Goal: Navigation & Orientation: Find specific page/section

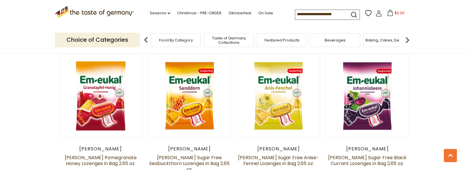
scroll to position [1624, 0]
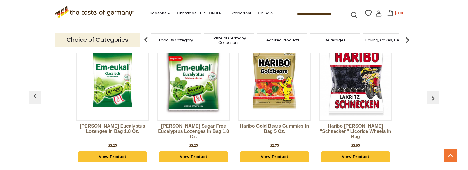
click at [435, 94] on img "button" at bounding box center [432, 98] width 9 height 9
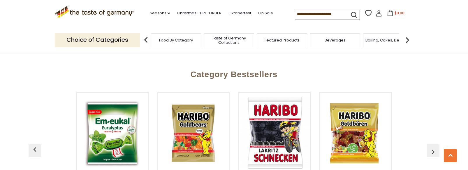
scroll to position [1565, 0]
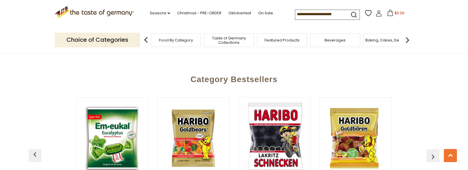
drag, startPoint x: 360, startPoint y: 98, endPoint x: 387, endPoint y: 86, distance: 29.9
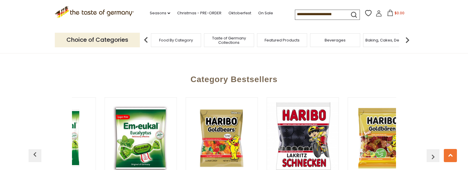
scroll to position [0, 27]
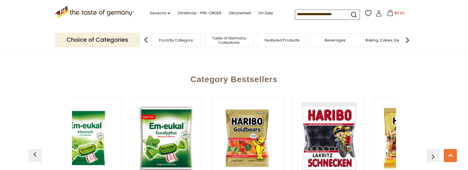
drag, startPoint x: 387, startPoint y: 86, endPoint x: 455, endPoint y: 68, distance: 70.2
click at [455, 68] on div "Category Bestsellers Dr. Soldan Eucalyptus Lozenges in Bag 1.8 oz. $3.25 View P…" at bounding box center [234, 148] width 468 height 164
click at [436, 149] on button "button" at bounding box center [433, 155] width 13 height 13
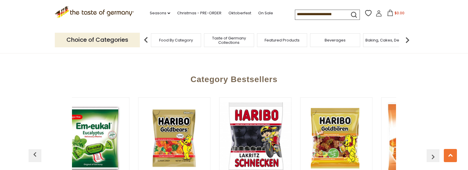
click at [435, 152] on img "button" at bounding box center [432, 156] width 9 height 9
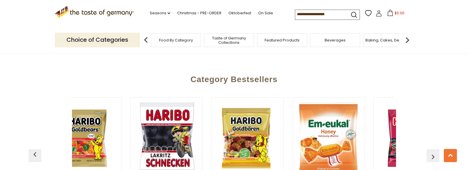
click at [435, 152] on img "button" at bounding box center [432, 156] width 9 height 9
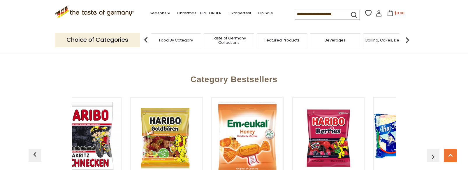
click at [435, 152] on img "button" at bounding box center [432, 156] width 9 height 9
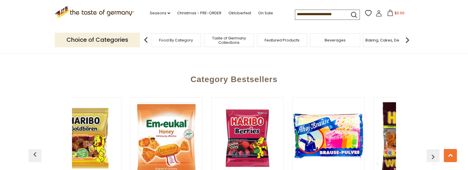
click at [435, 152] on img "button" at bounding box center [432, 156] width 9 height 9
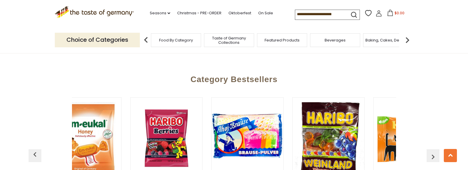
click at [435, 152] on img "button" at bounding box center [432, 156] width 9 height 9
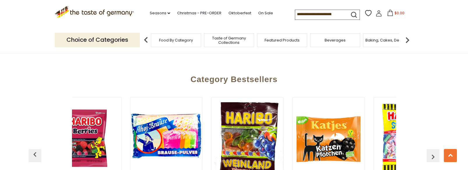
click at [435, 152] on img "button" at bounding box center [432, 156] width 9 height 9
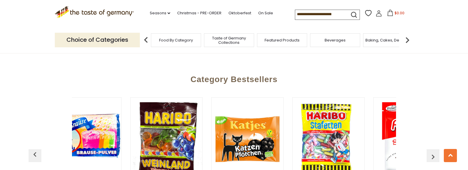
click at [435, 152] on img "button" at bounding box center [432, 156] width 9 height 9
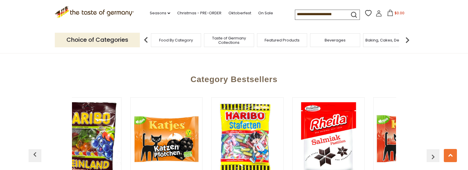
click at [435, 152] on img "button" at bounding box center [432, 156] width 9 height 9
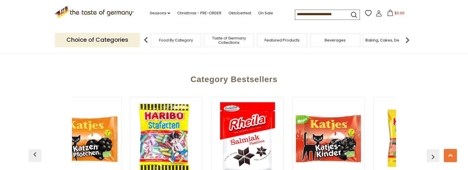
click at [435, 152] on img "button" at bounding box center [432, 156] width 9 height 9
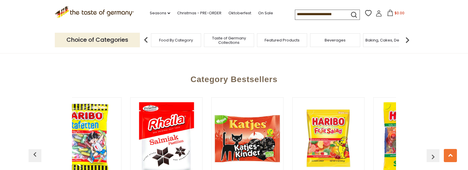
click at [435, 152] on img "button" at bounding box center [432, 156] width 9 height 9
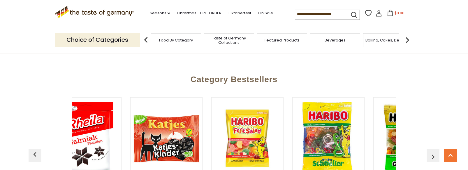
click at [435, 152] on img "button" at bounding box center [432, 156] width 9 height 9
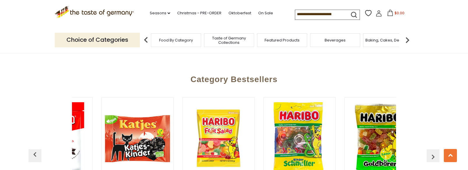
scroll to position [0, 972]
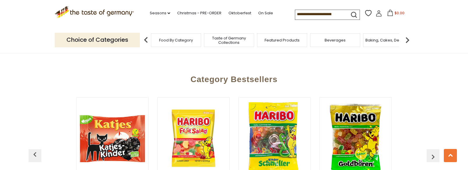
click at [435, 152] on img "button" at bounding box center [432, 156] width 9 height 9
click at [432, 152] on img "button" at bounding box center [432, 156] width 9 height 9
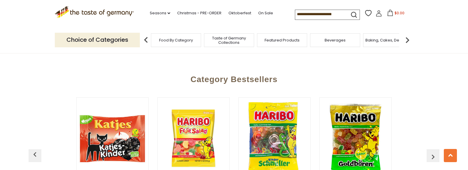
click at [432, 152] on img "button" at bounding box center [432, 156] width 9 height 9
click at [217, 38] on span "Taste of Germany Collections" at bounding box center [229, 40] width 47 height 9
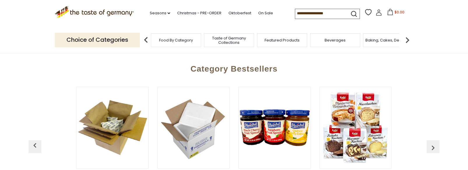
scroll to position [87, 0]
